Goal: Transaction & Acquisition: Obtain resource

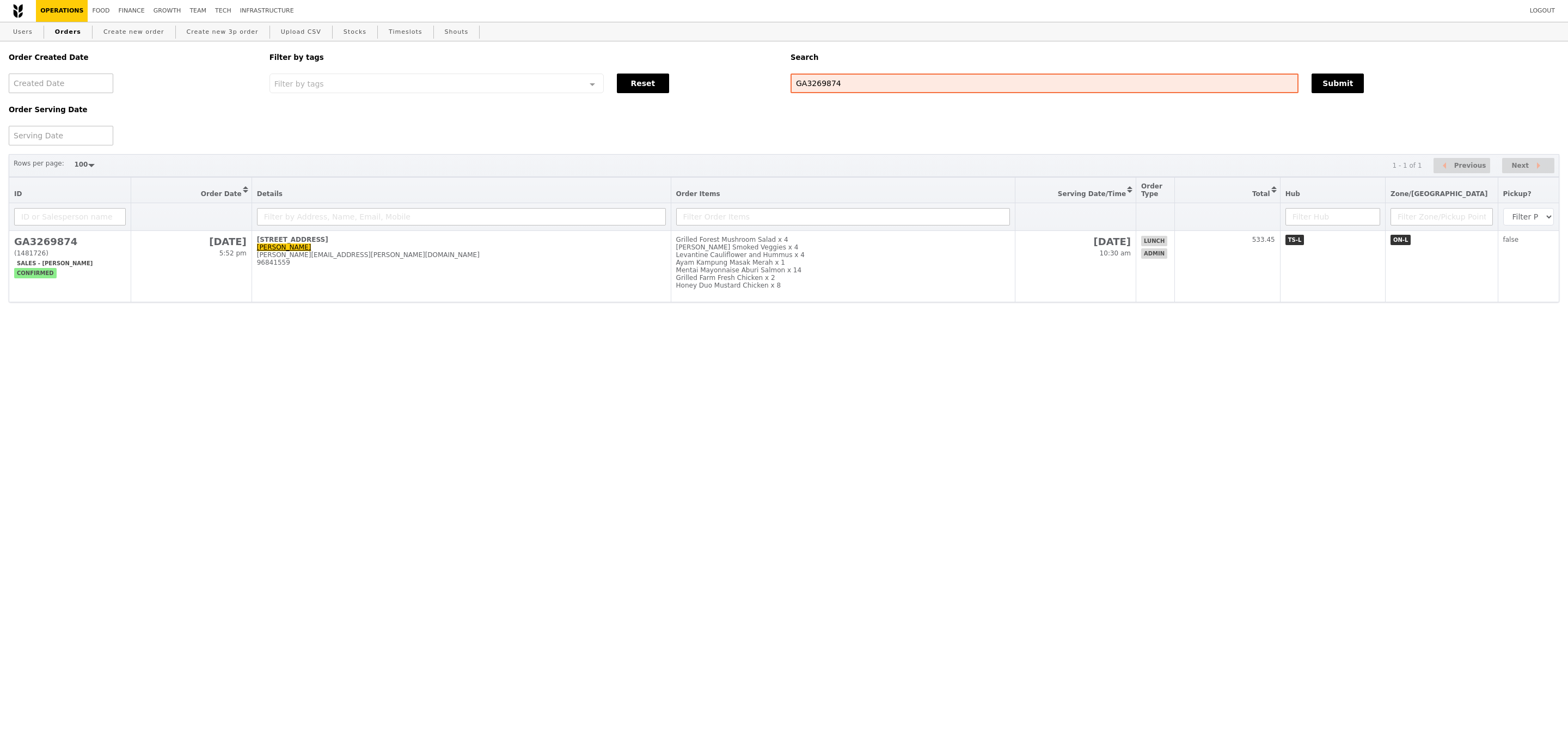
select select "100"
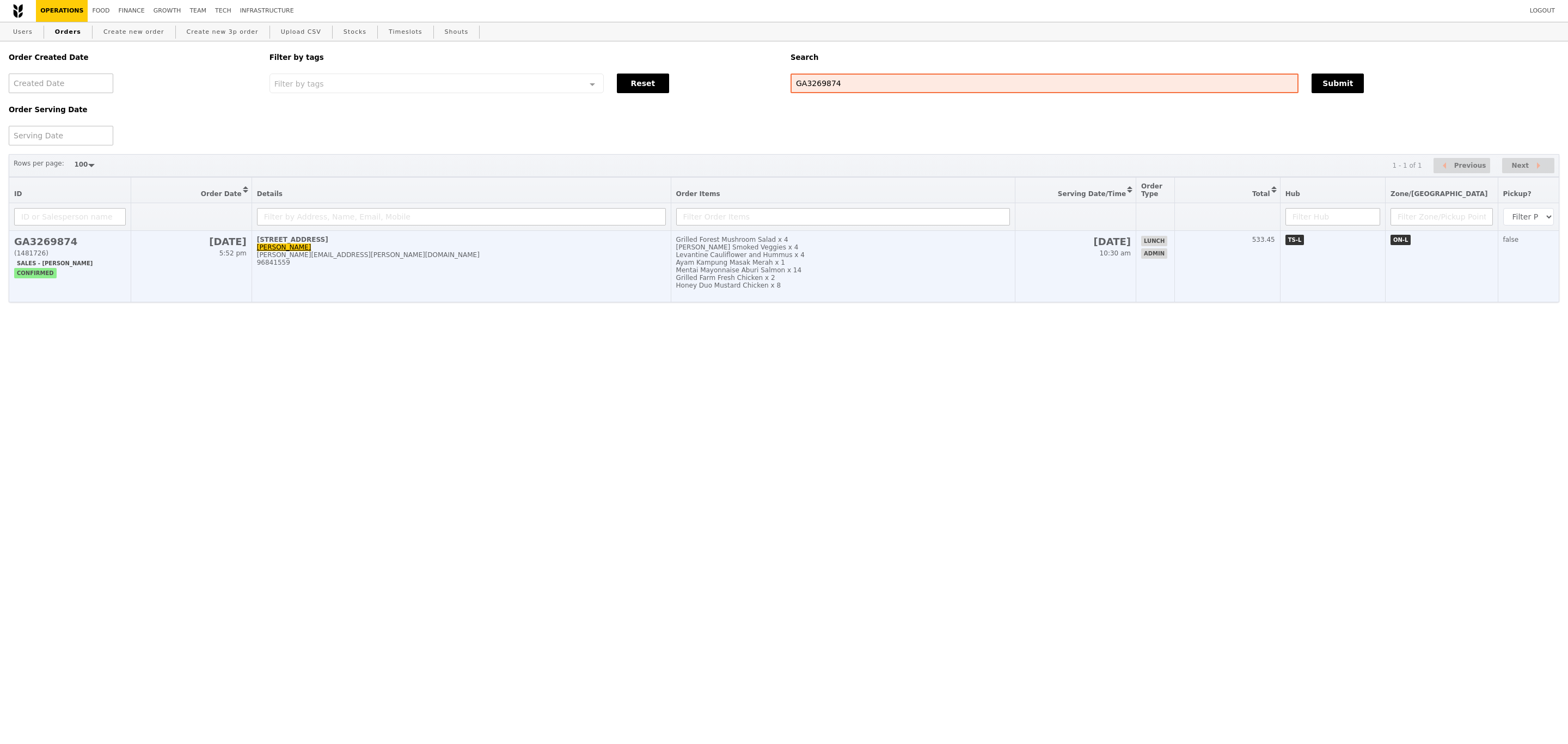
click at [697, 281] on div "Grilled Farm Fresh Chicken x 2" at bounding box center [843, 278] width 334 height 8
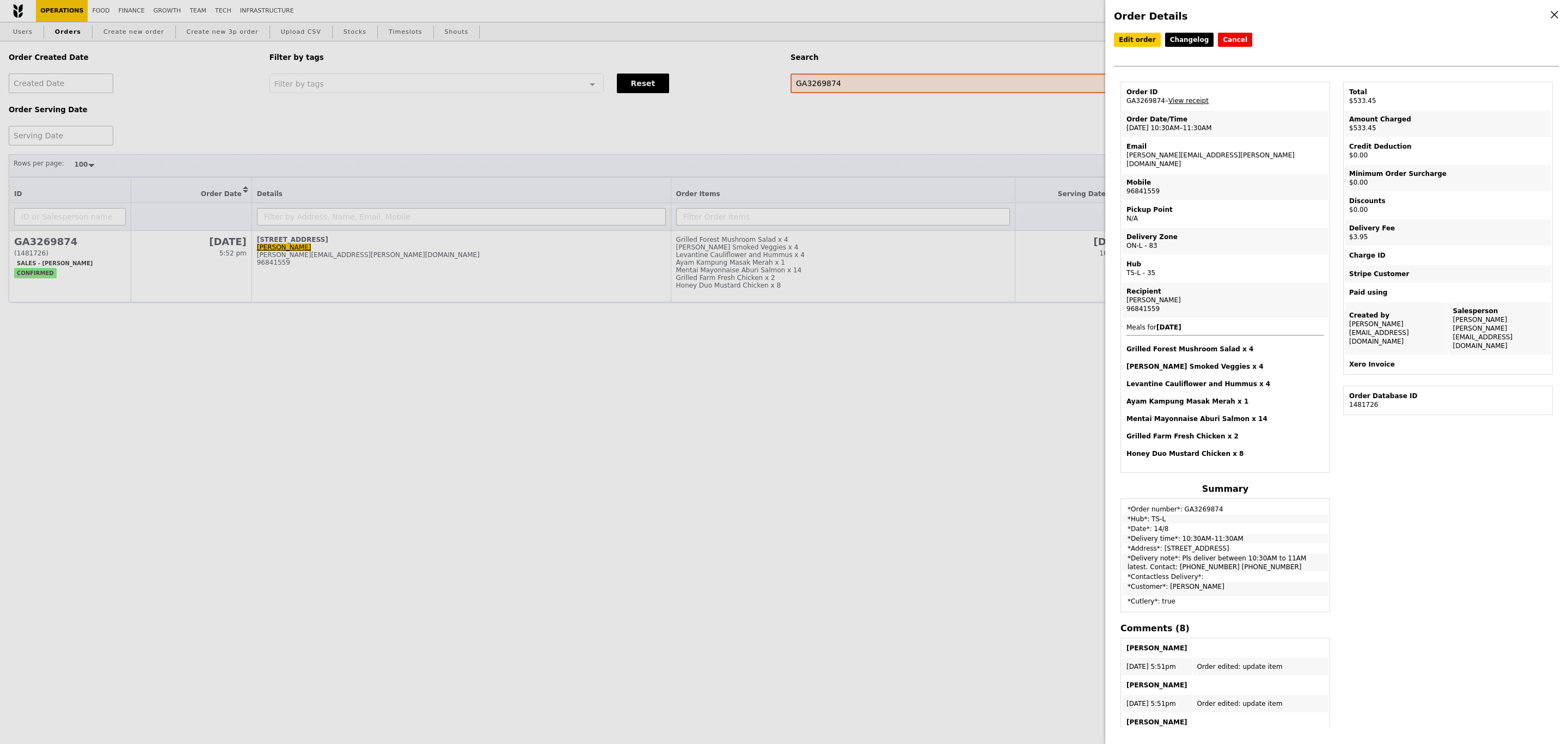
click at [1307, 18] on h4 "Order Details" at bounding box center [1336, 16] width 445 height 15
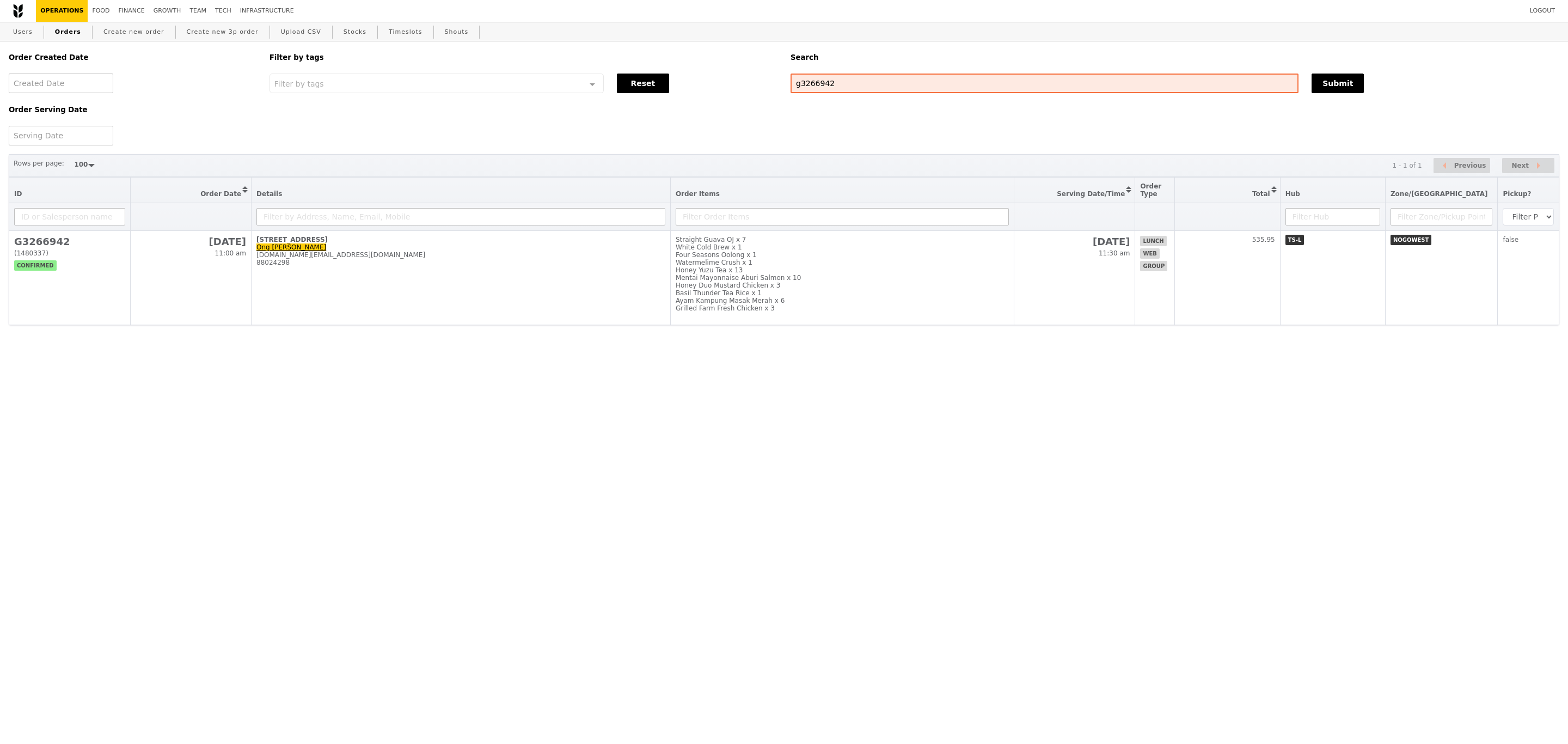
select select "100"
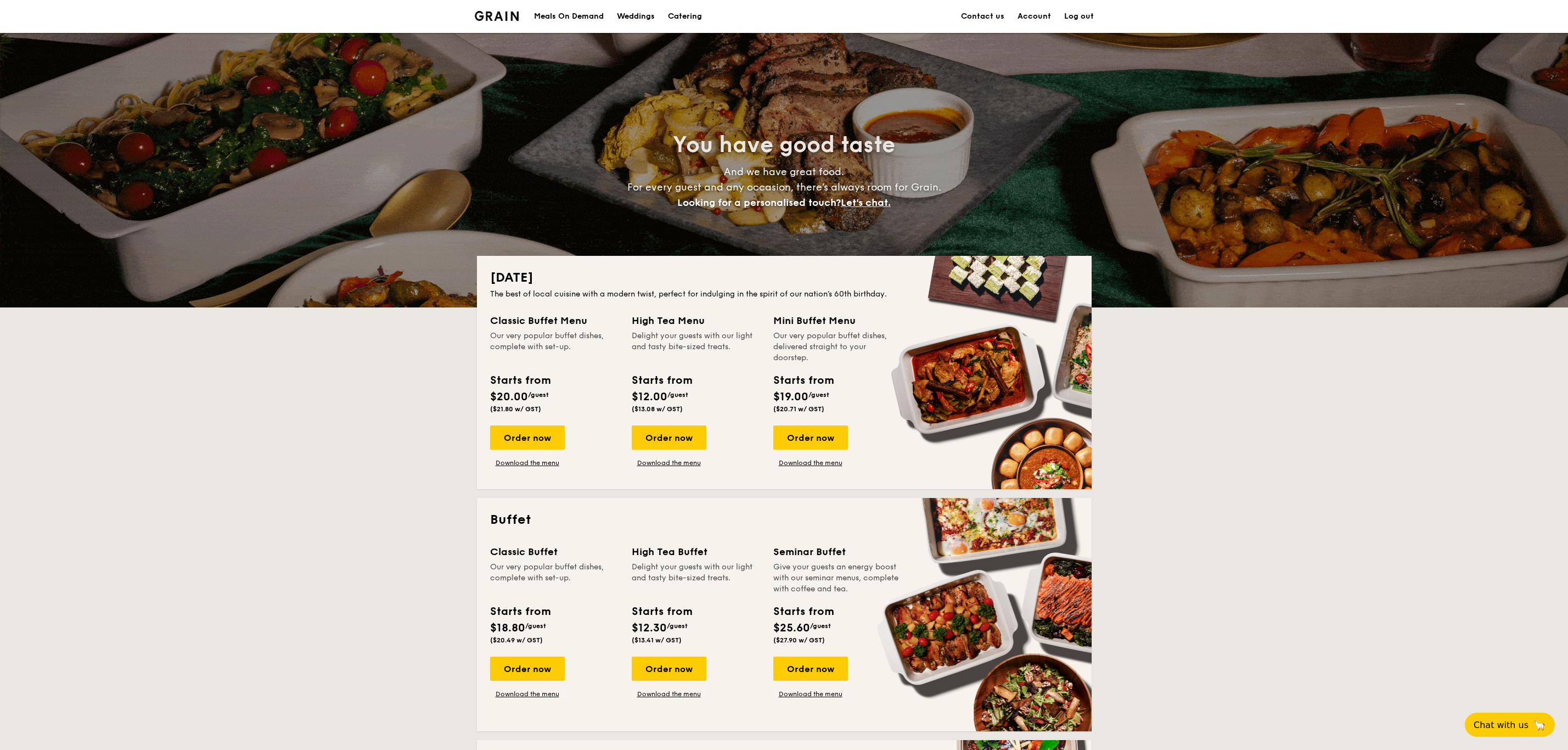
scroll to position [1711, 0]
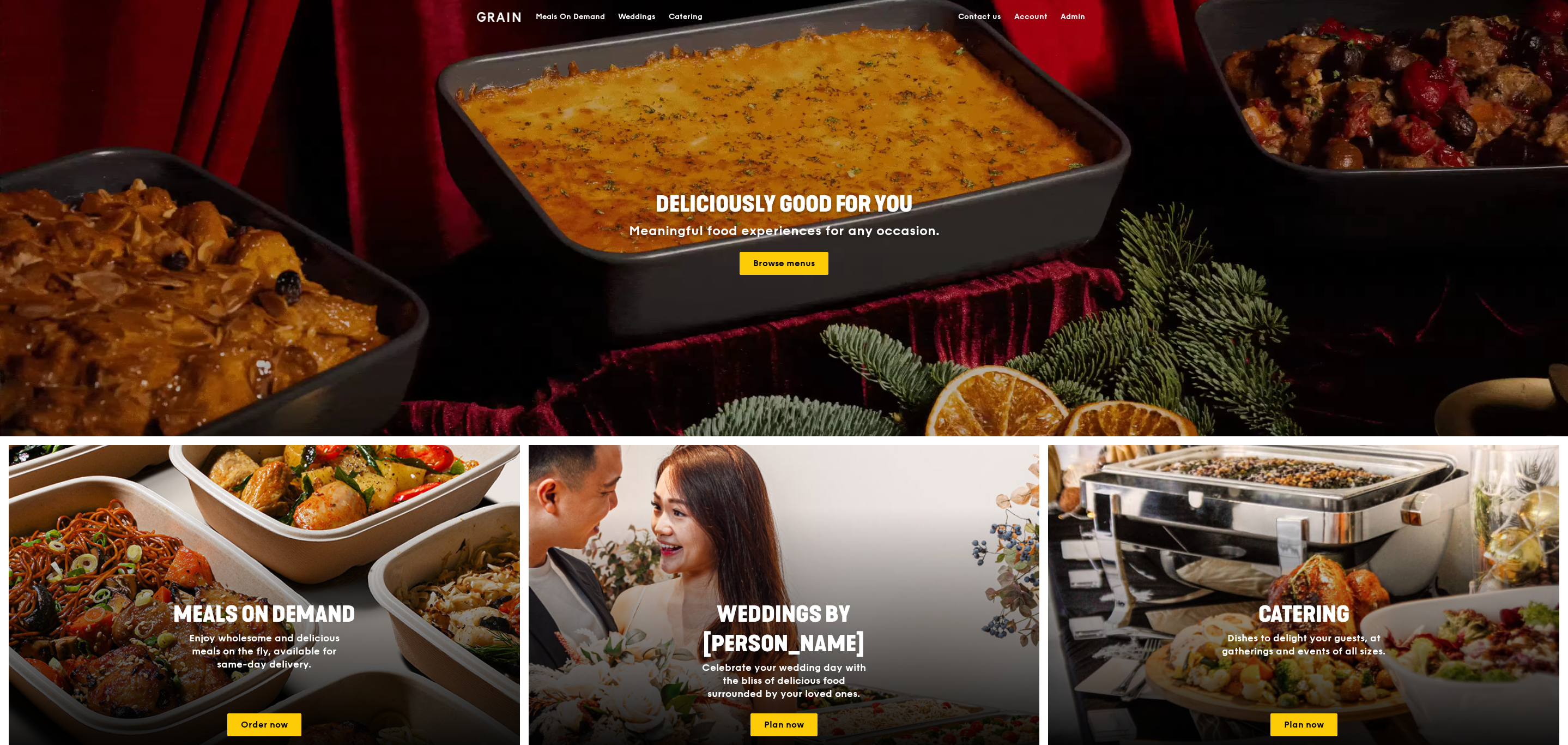
click at [685, 12] on div "Catering" at bounding box center [685, 17] width 34 height 32
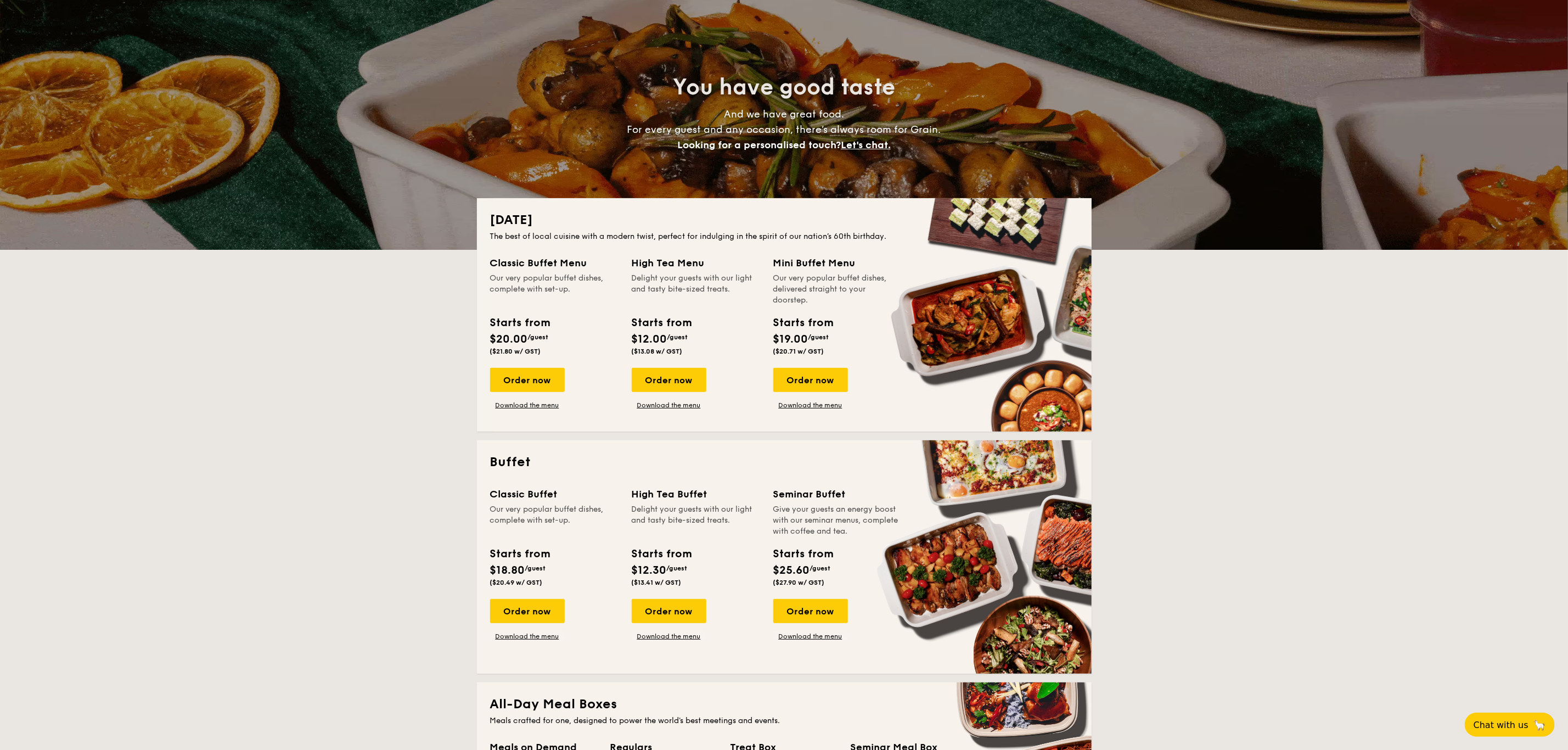
scroll to position [58, 0]
click at [793, 402] on link "Download the menu" at bounding box center [811, 404] width 75 height 9
